Goal: Task Accomplishment & Management: Manage account settings

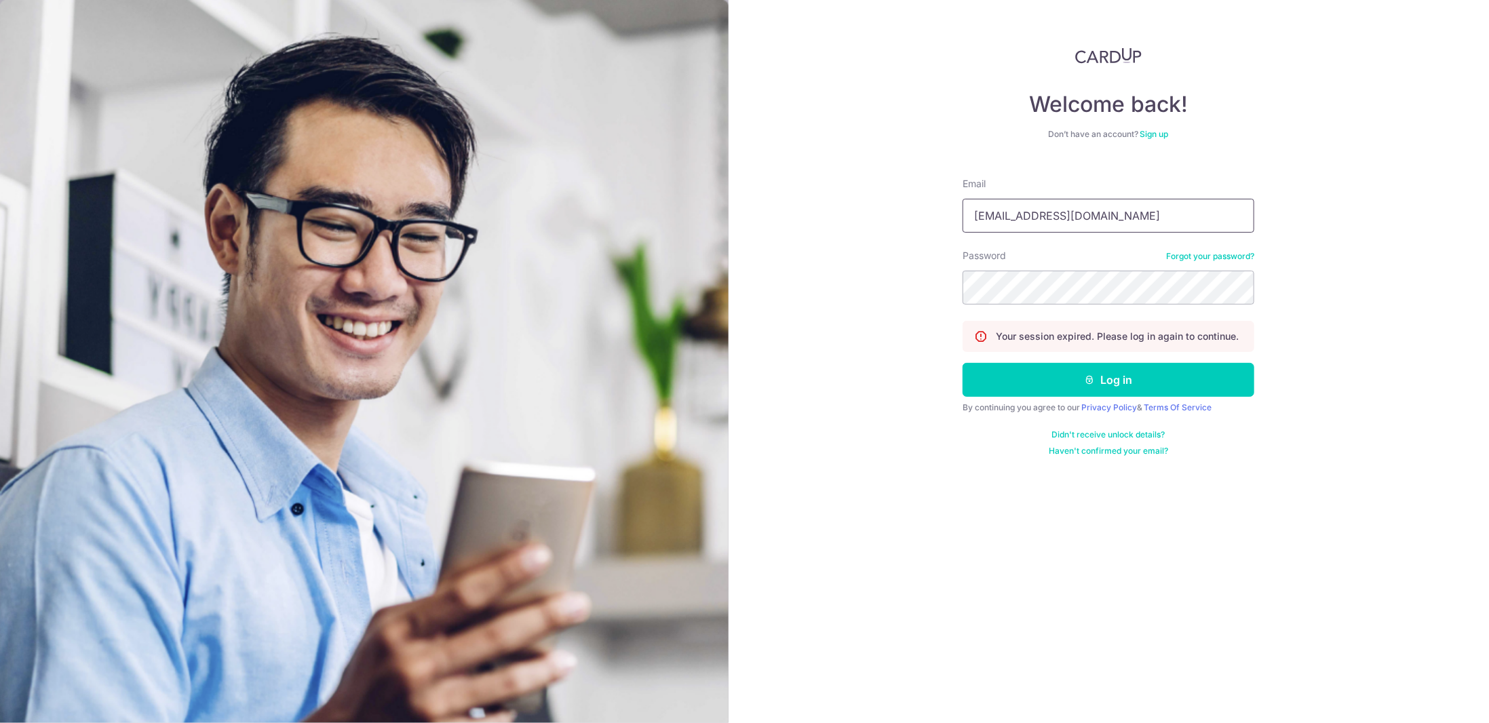
click at [1036, 219] on input "[EMAIL_ADDRESS][DOMAIN_NAME]" at bounding box center [1108, 216] width 292 height 34
type input "[EMAIL_ADDRESS][DOMAIN_NAME]"
click at [1084, 378] on icon "submit" at bounding box center [1089, 379] width 11 height 11
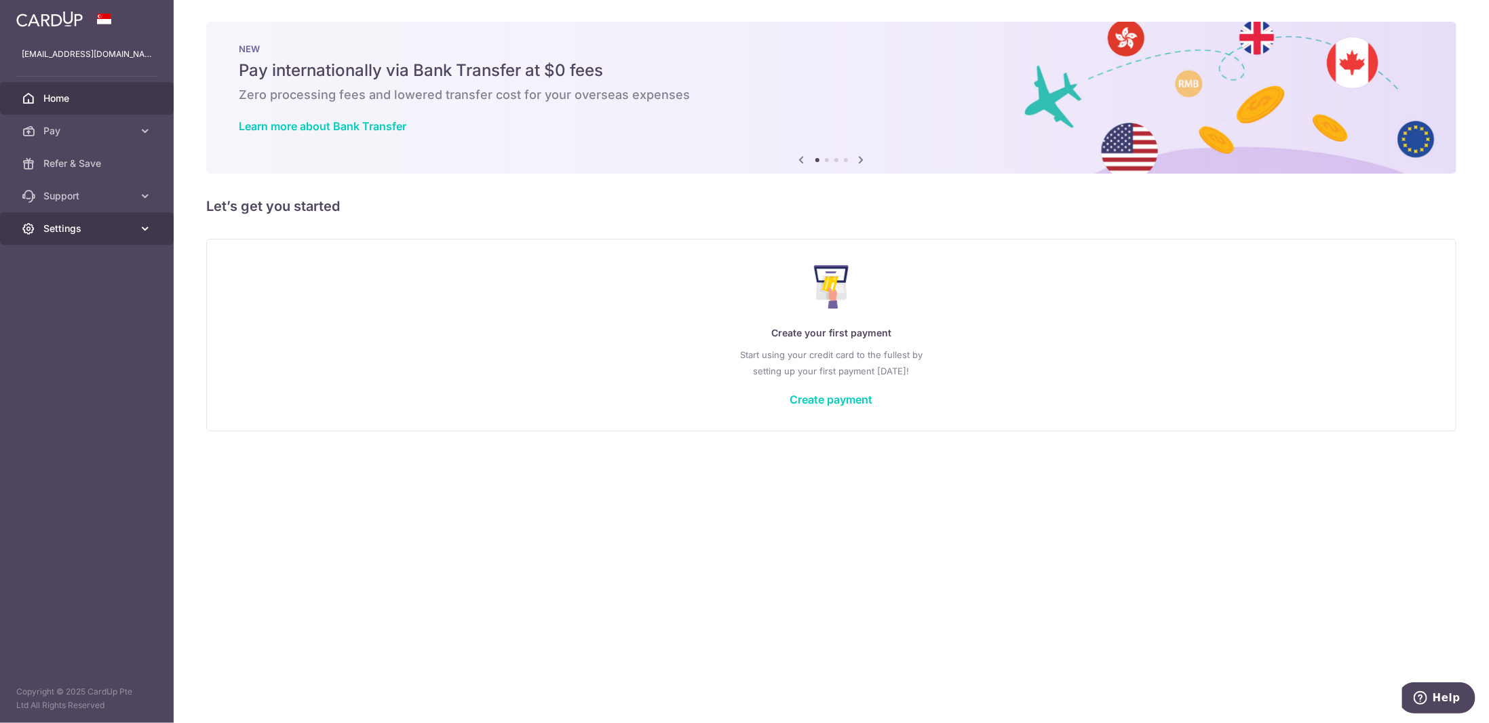
click at [112, 222] on span "Settings" at bounding box center [88, 229] width 90 height 14
click at [98, 260] on span "Account" at bounding box center [88, 261] width 90 height 14
